Goal: Find contact information

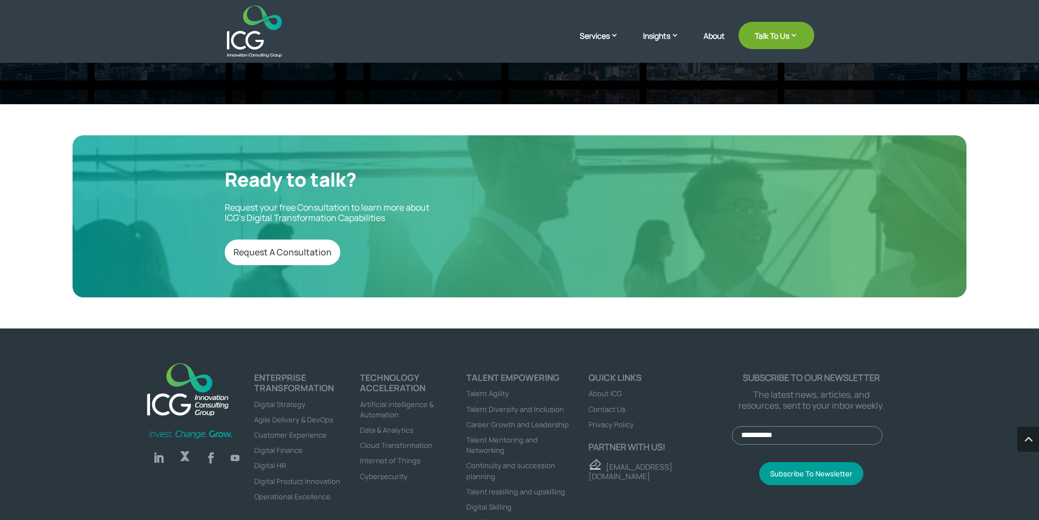
scroll to position [3647, 0]
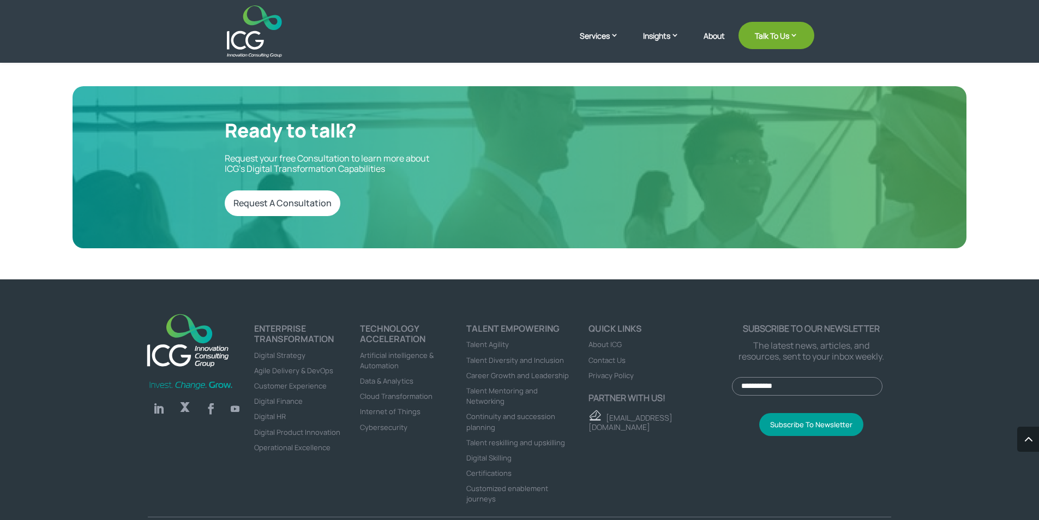
click at [603, 355] on span "Contact Us" at bounding box center [607, 360] width 37 height 10
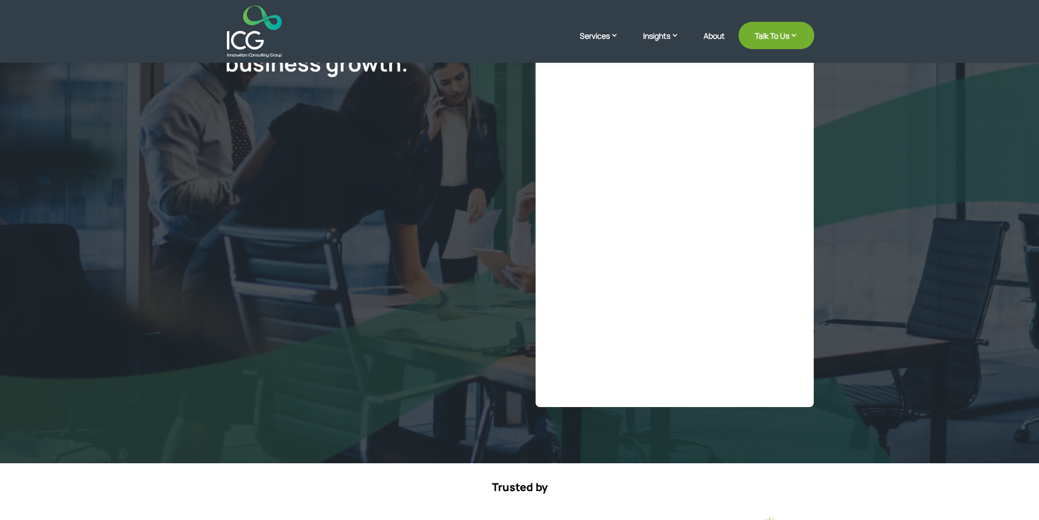
scroll to position [196, 0]
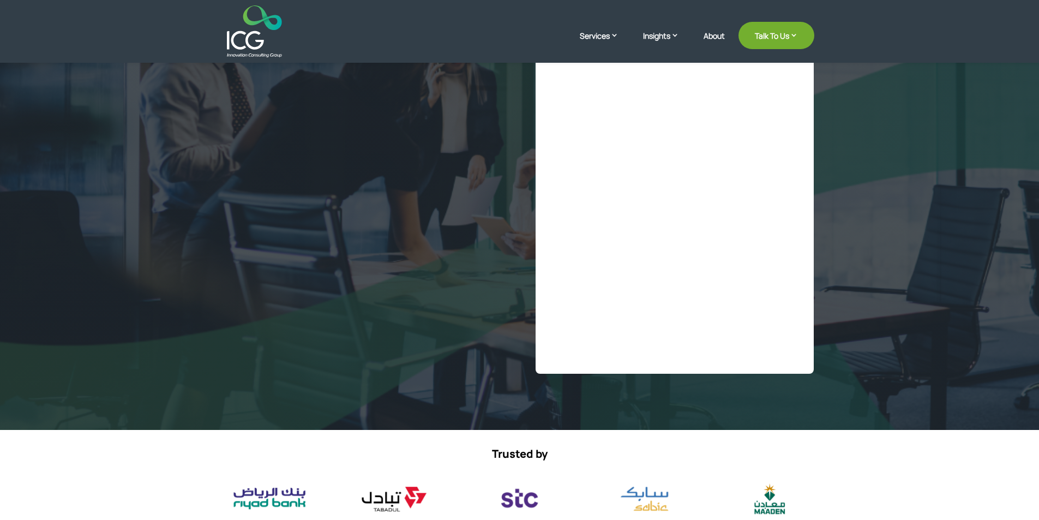
select select "**"
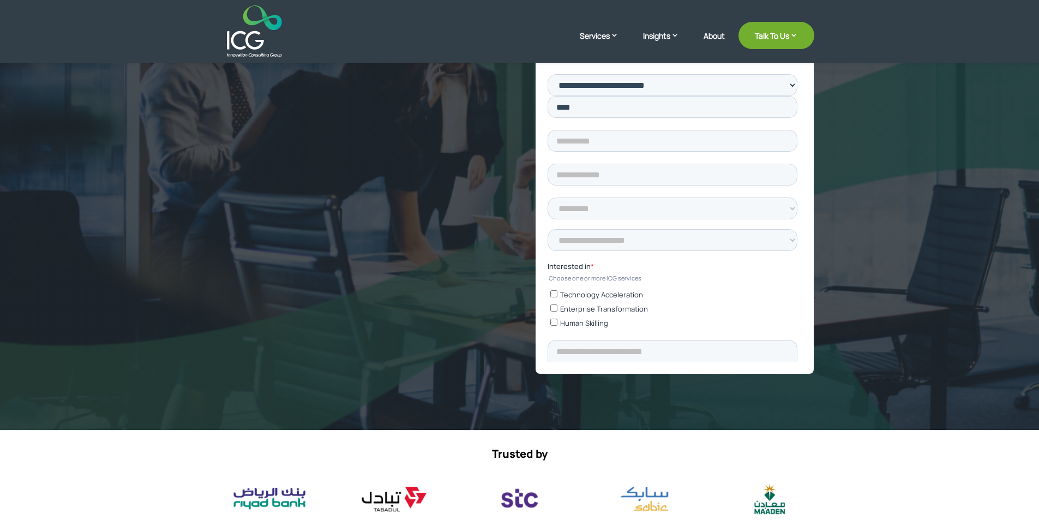
scroll to position [0, 0]
click at [896, 170] on div "Our global team of experts will answer all your digitalization needs and accele…" at bounding box center [519, 117] width 1039 height 626
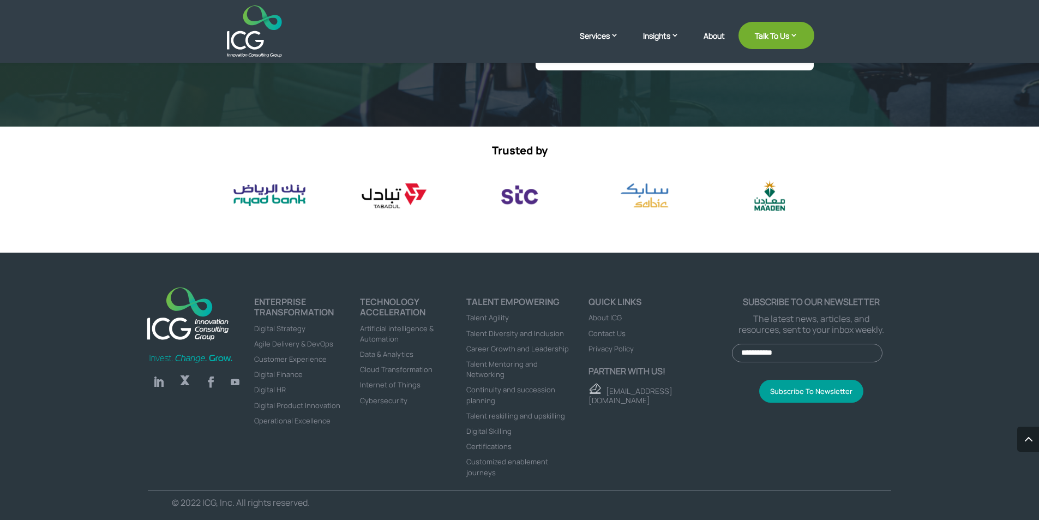
scroll to position [504, 0]
